Goal: Task Accomplishment & Management: Manage account settings

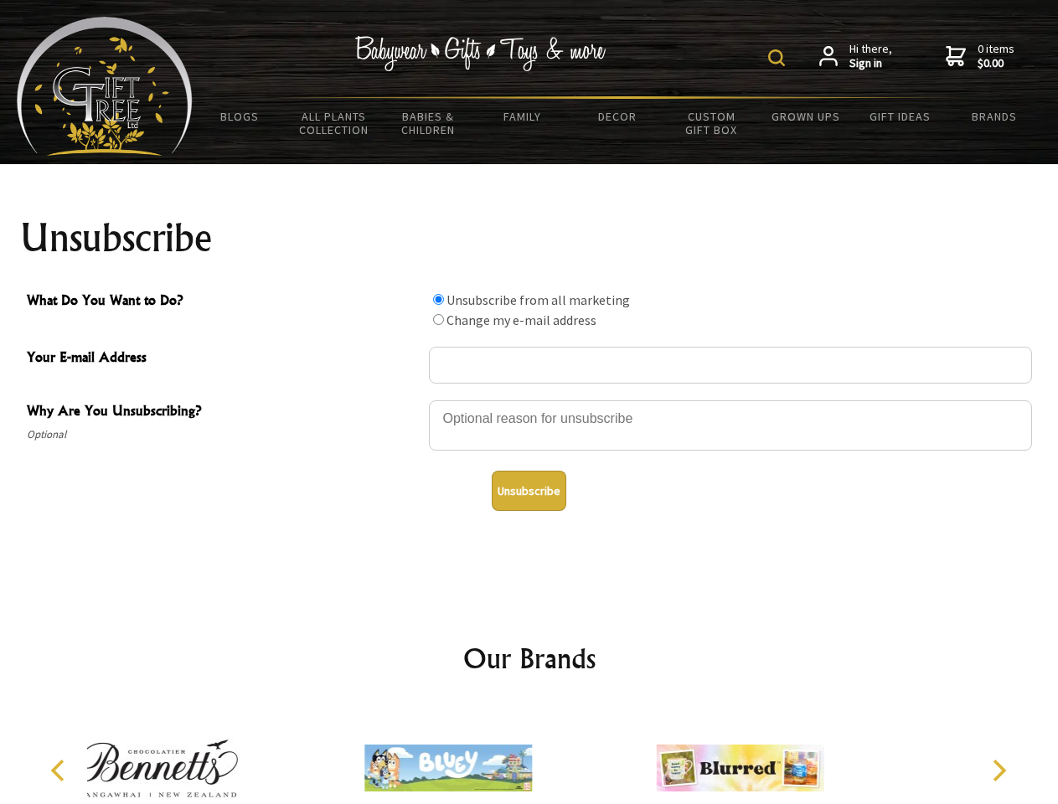
click at [779, 58] on img at bounding box center [776, 57] width 17 height 17
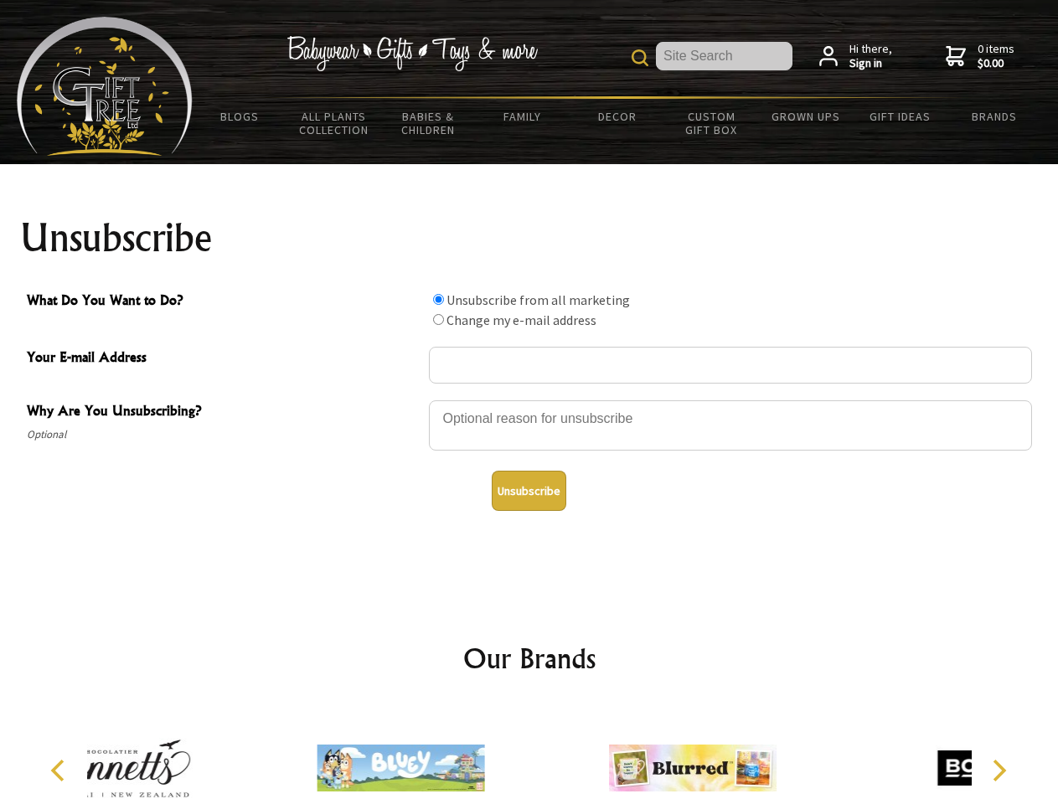
click at [530, 400] on div at bounding box center [730, 428] width 603 height 59
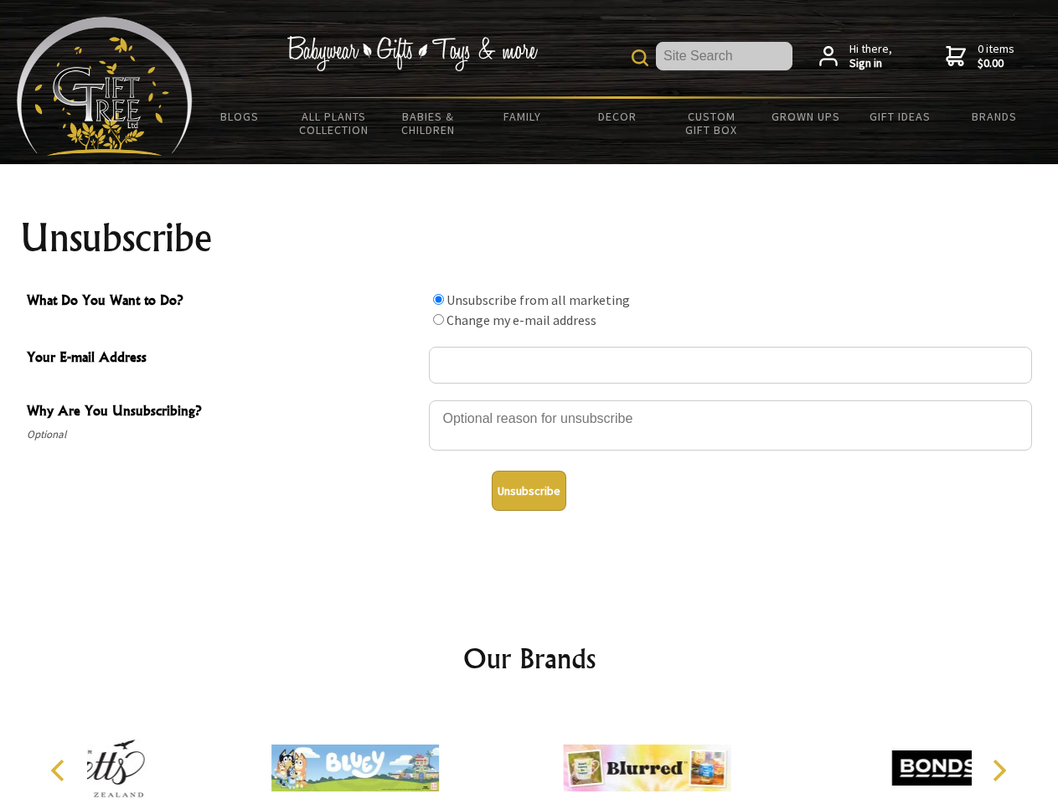
click at [438, 299] on input "What Do You Want to Do?" at bounding box center [438, 299] width 11 height 11
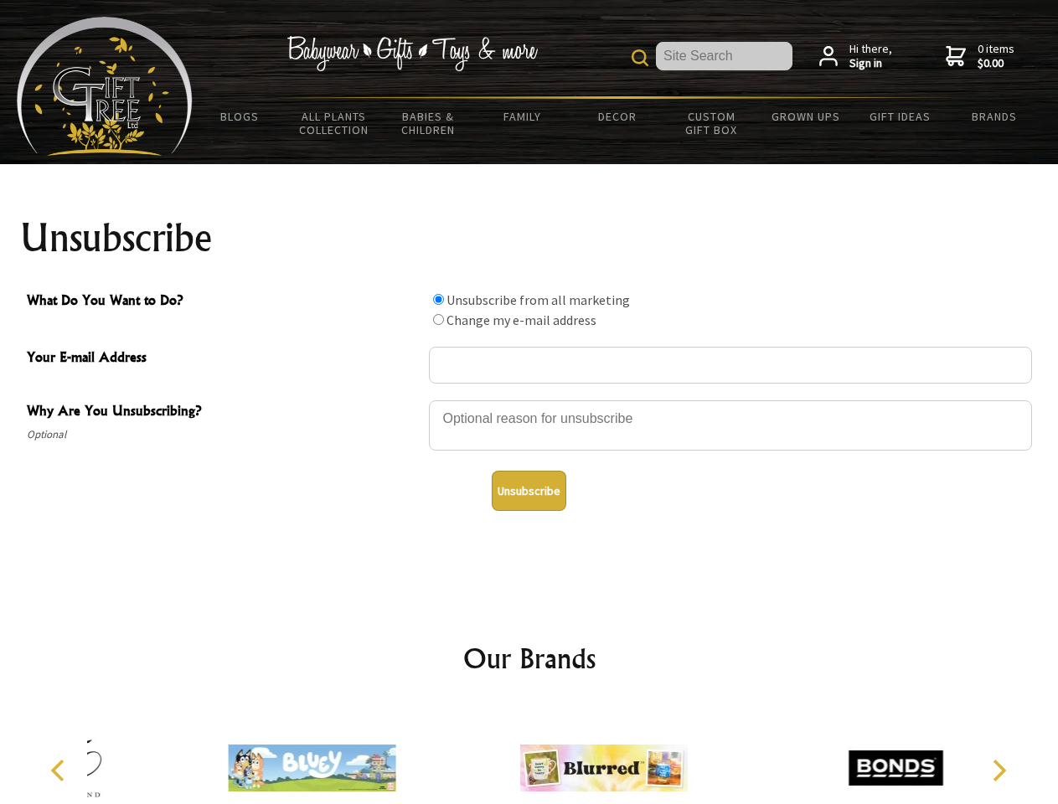
click at [438, 319] on input "What Do You Want to Do?" at bounding box center [438, 319] width 11 height 11
radio input "true"
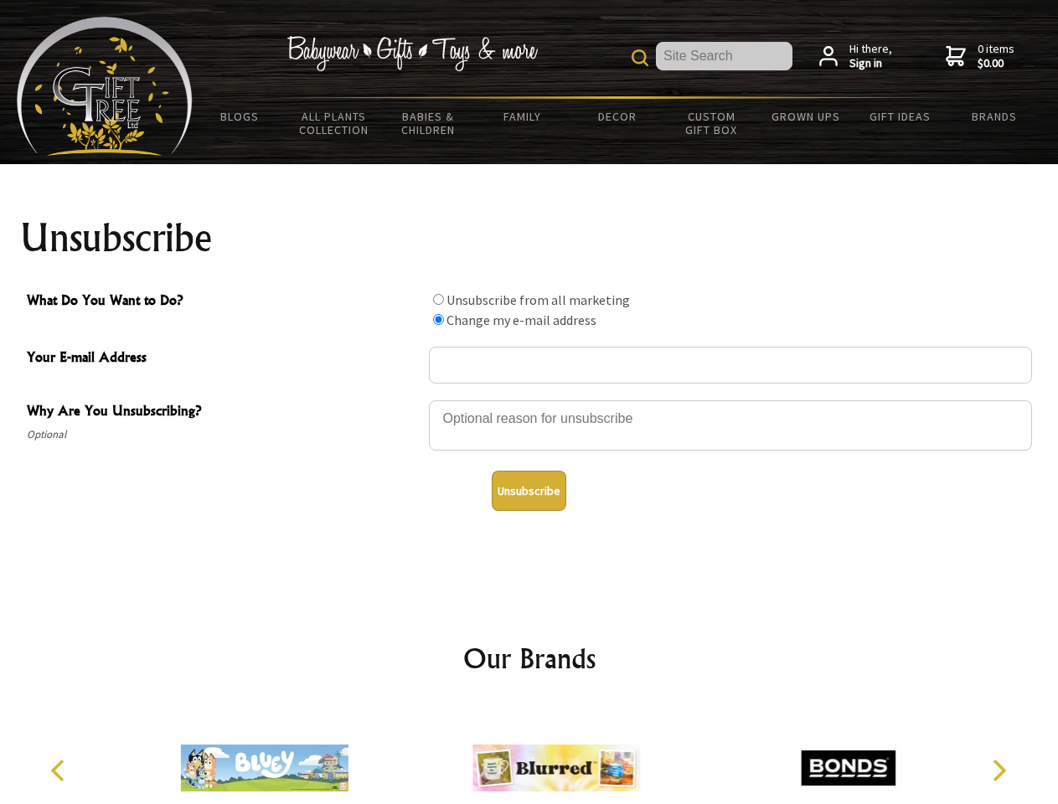
click at [529, 491] on button "Unsubscribe" at bounding box center [529, 491] width 75 height 40
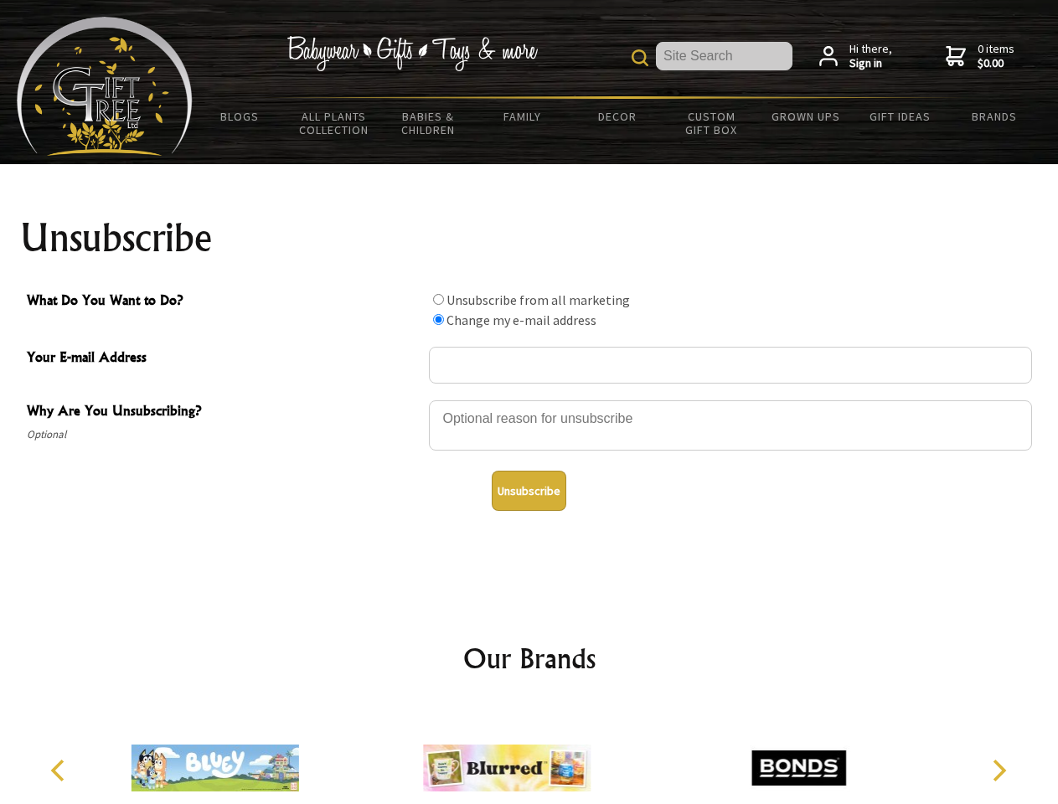
click at [60, 771] on icon "Previous" at bounding box center [60, 771] width 22 height 22
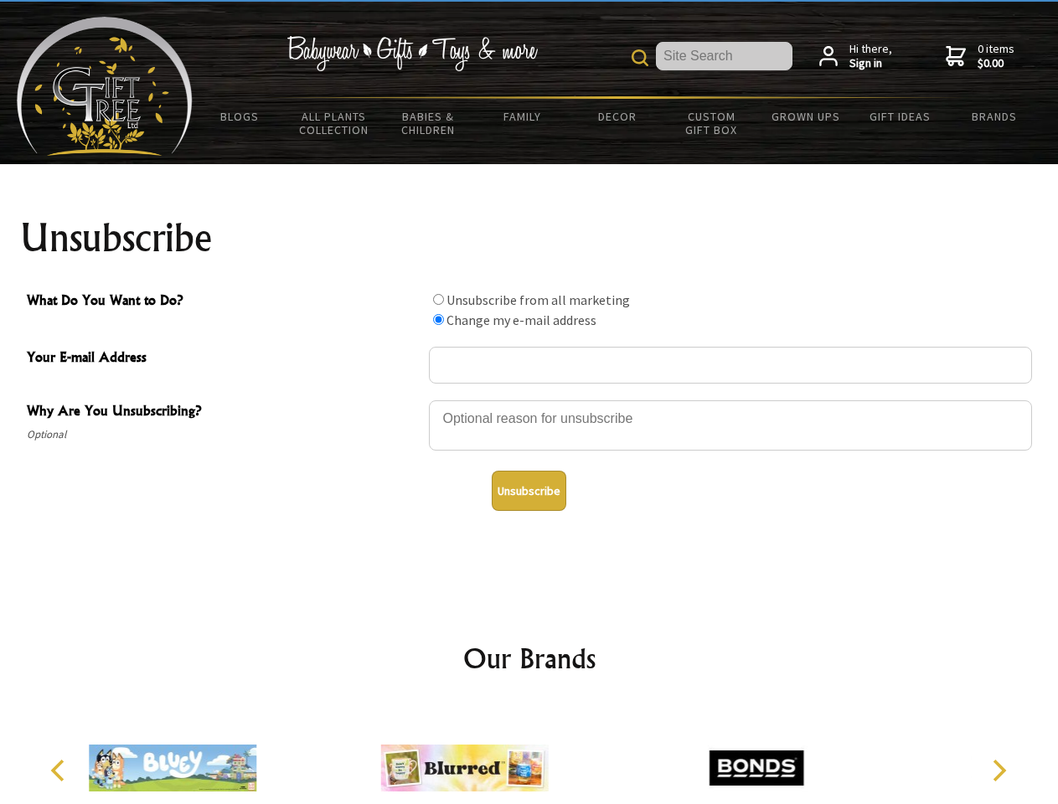
click at [999, 771] on icon "Next" at bounding box center [998, 771] width 22 height 22
